Goal: Task Accomplishment & Management: Use online tool/utility

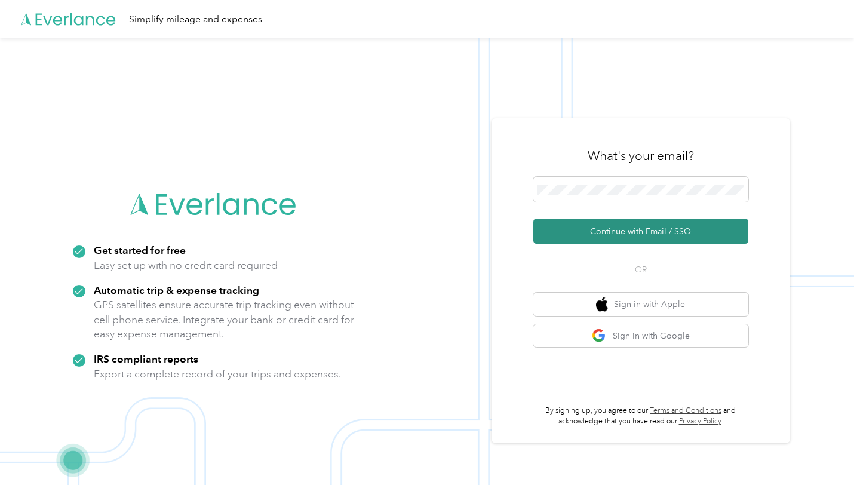
click at [608, 233] on button "Continue with Email / SSO" at bounding box center [640, 230] width 215 height 25
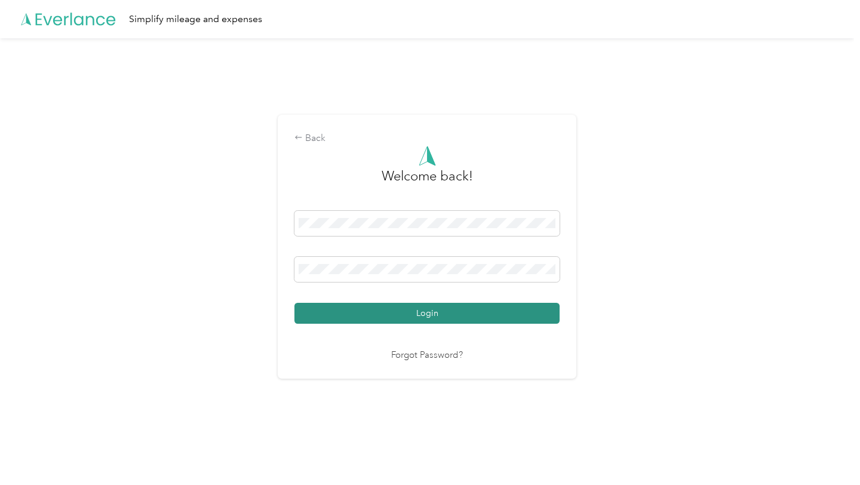
click at [401, 313] on button "Login" at bounding box center [426, 313] width 265 height 21
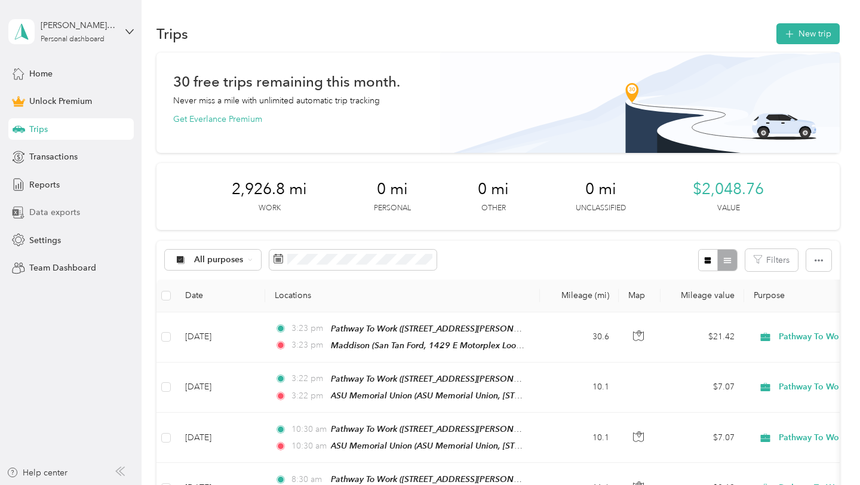
click at [51, 214] on span "Data exports" at bounding box center [54, 212] width 51 height 13
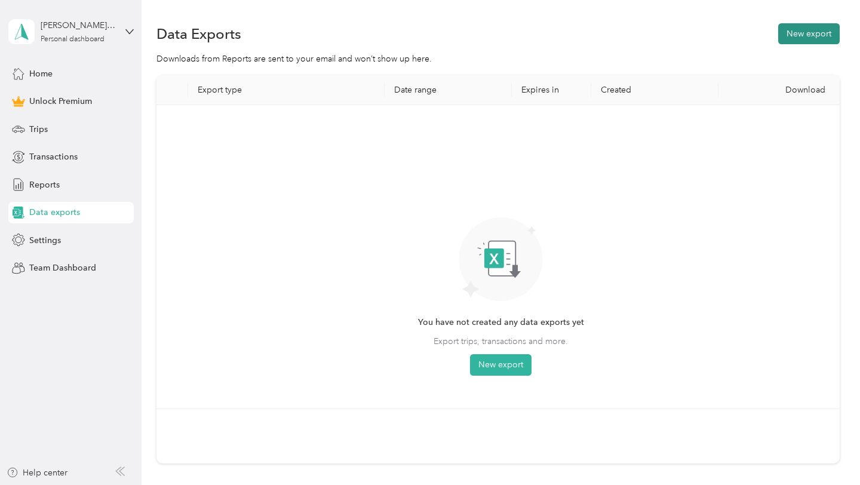
click at [827, 38] on button "New export" at bounding box center [808, 33] width 61 height 21
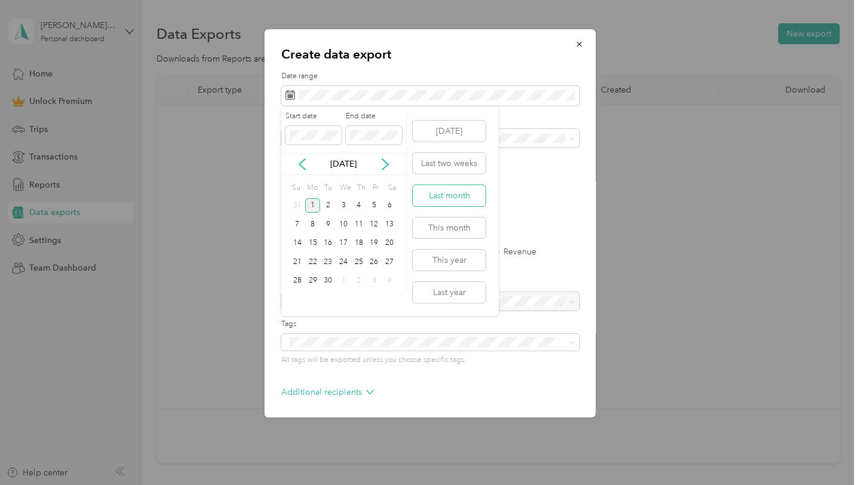
click at [430, 199] on button "Last month" at bounding box center [449, 195] width 73 height 21
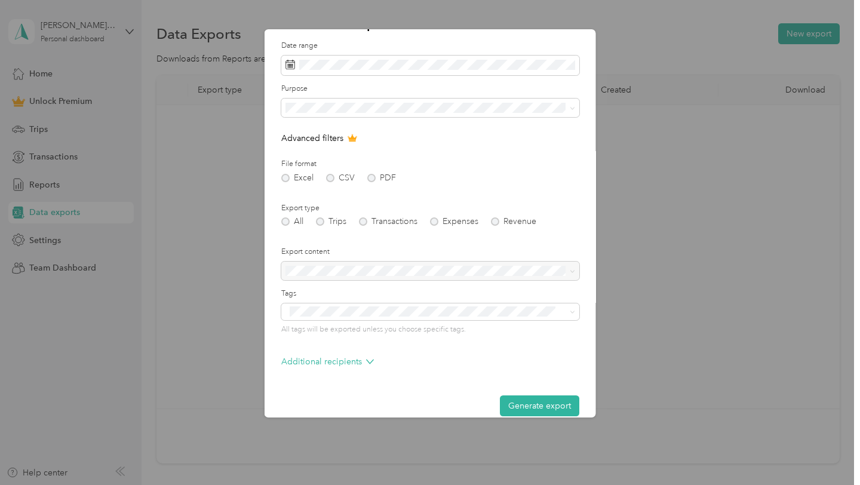
scroll to position [46, 0]
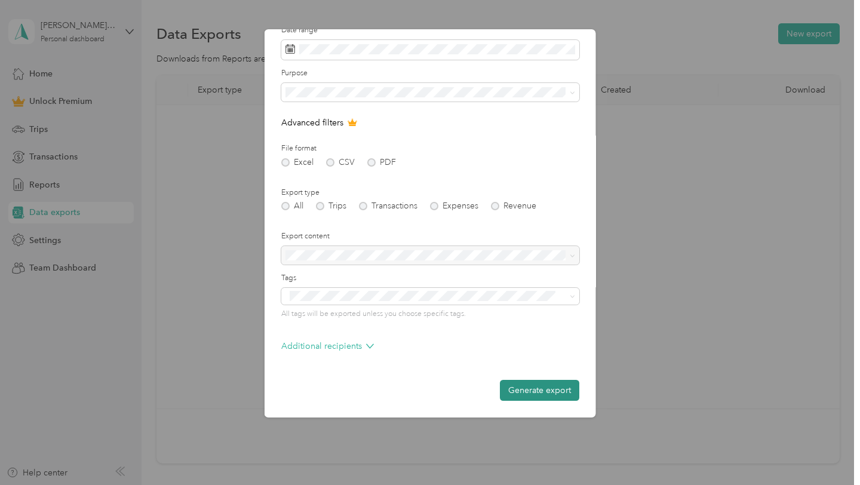
click at [516, 391] on button "Generate export" at bounding box center [539, 390] width 79 height 21
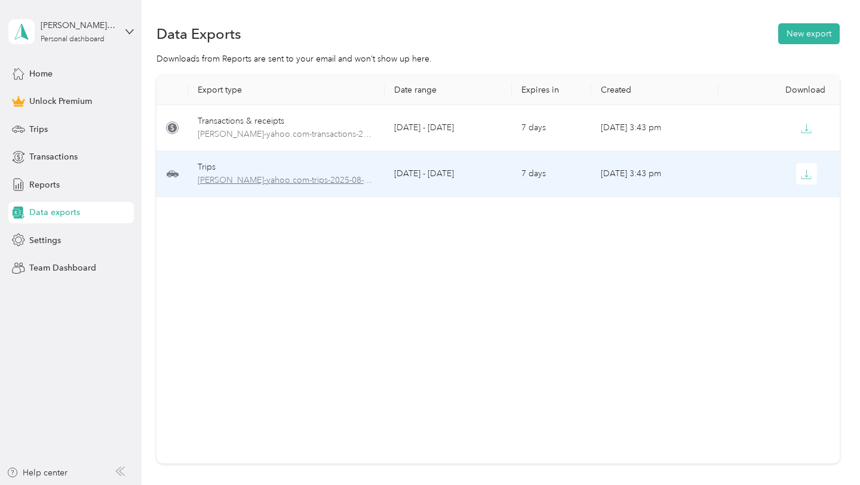
click at [321, 183] on span "[PERSON_NAME]-yahoo.com-trips-2025-08-01-2025-08-31.xlsx" at bounding box center [287, 180] width 178 height 13
click at [808, 173] on icon "button" at bounding box center [806, 174] width 11 height 11
